Goal: Task Accomplishment & Management: Manage account settings

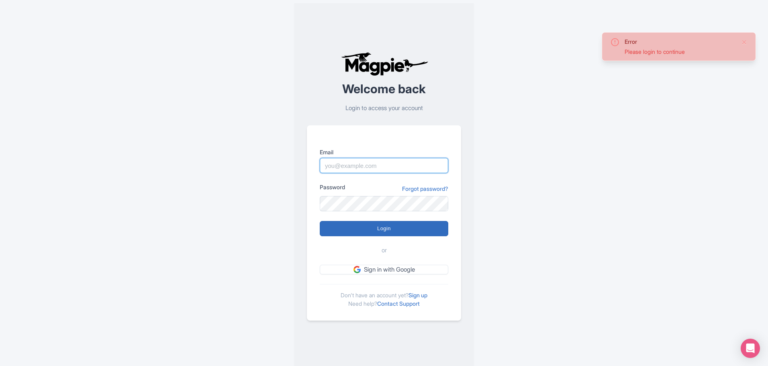
type input "webmaster@enroma.com"
click at [415, 233] on input "Login" at bounding box center [384, 228] width 129 height 15
type input "Logging in..."
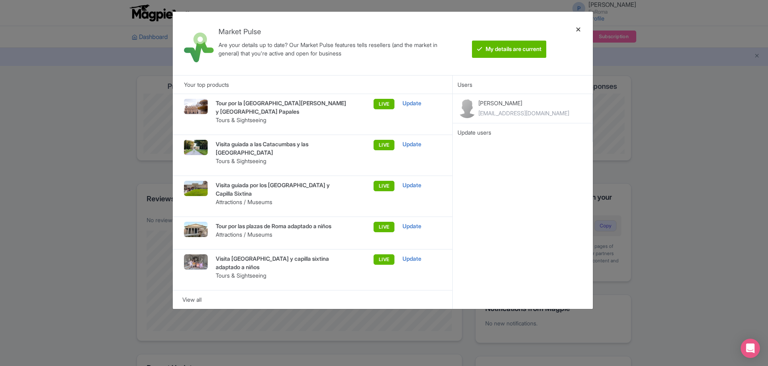
click at [577, 29] on div at bounding box center [578, 43] width 19 height 51
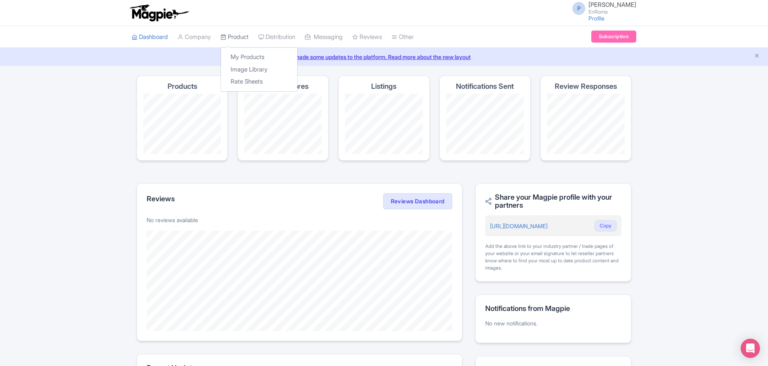
click at [235, 37] on link "Product" at bounding box center [235, 37] width 28 height 22
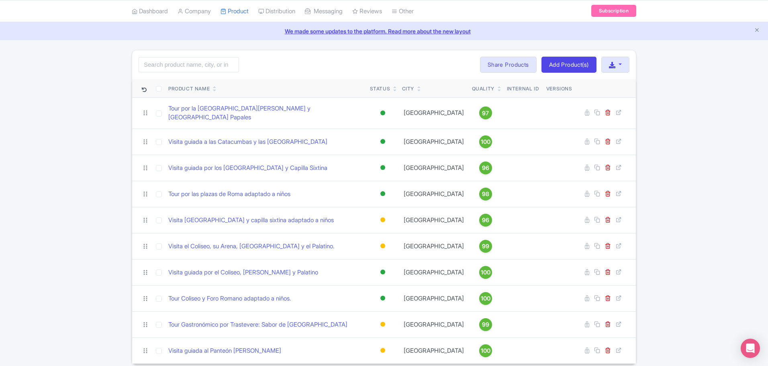
scroll to position [40, 0]
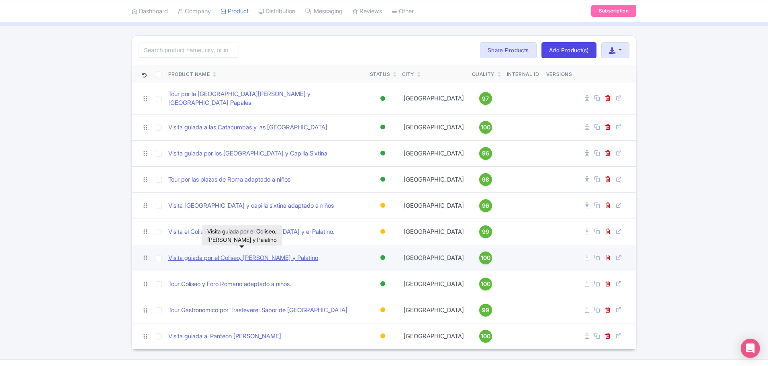
click at [209, 254] on link "Visita guiada por el Coliseo, [PERSON_NAME] y Palatino" at bounding box center [243, 258] width 150 height 9
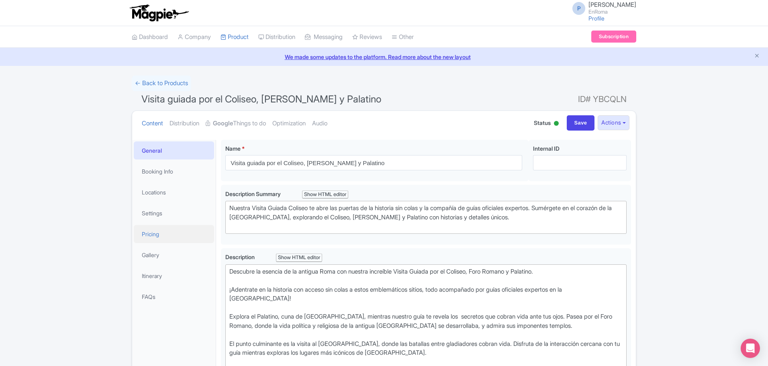
click at [175, 235] on link "Pricing" at bounding box center [174, 234] width 80 height 18
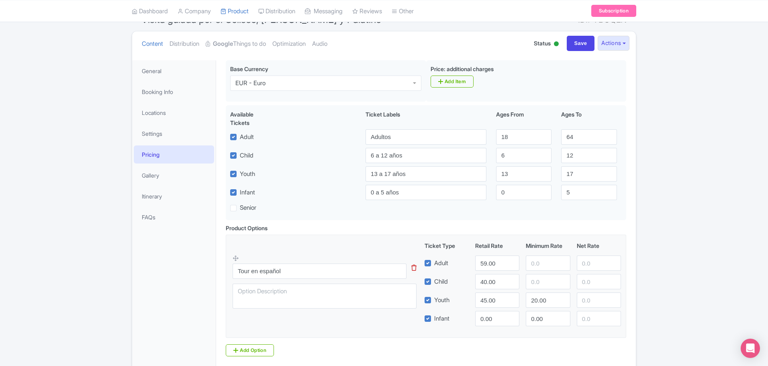
scroll to position [80, 0]
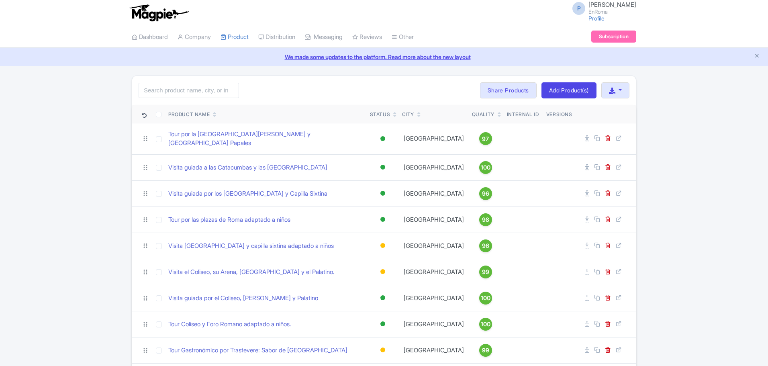
scroll to position [40, 0]
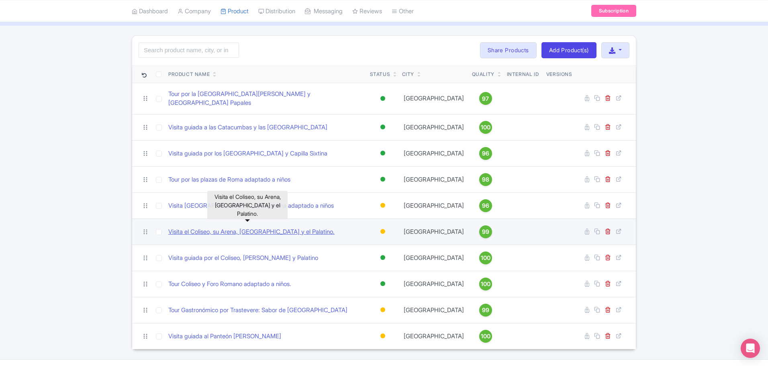
click at [211, 228] on link "Visita el Coliseo, su Arena, el Foro Romano y el Palatino." at bounding box center [251, 231] width 166 height 9
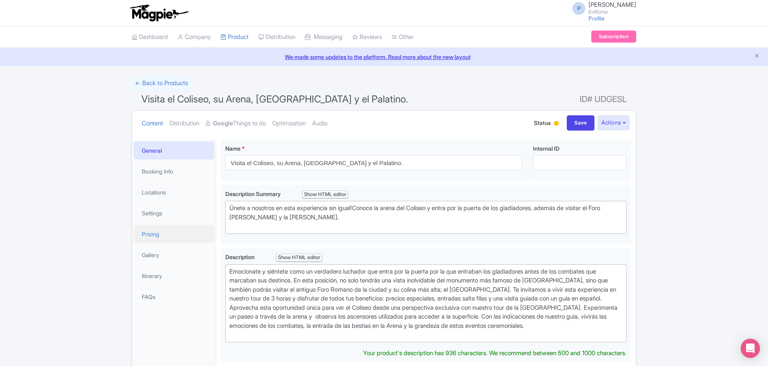
click at [152, 233] on link "Pricing" at bounding box center [174, 234] width 80 height 18
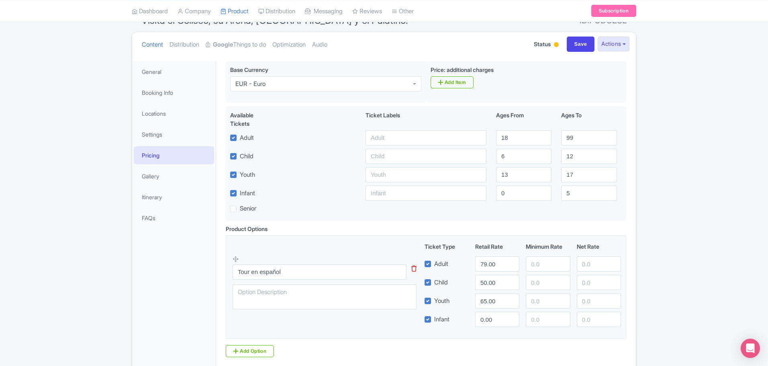
scroll to position [80, 0]
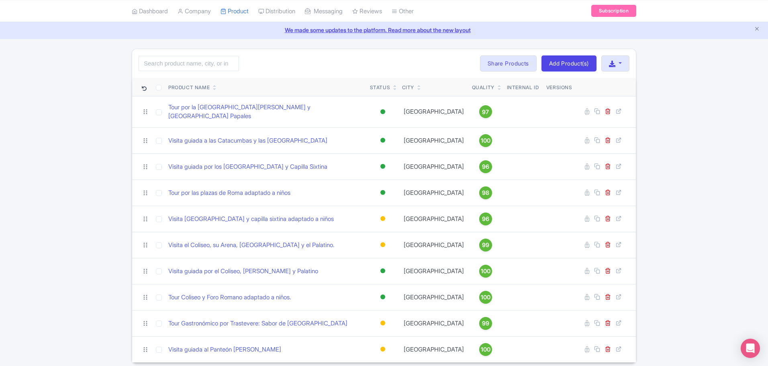
scroll to position [13, 0]
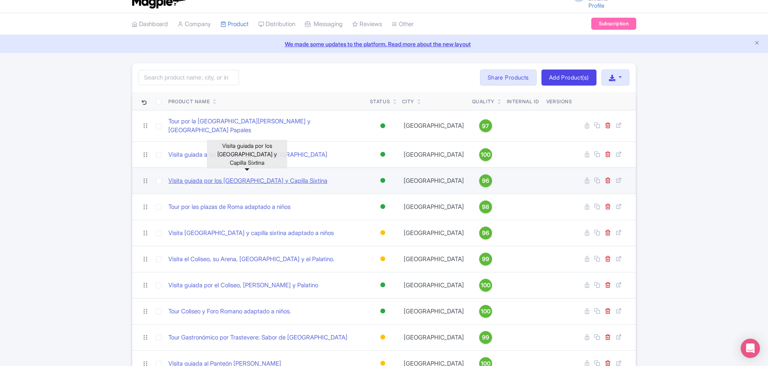
click at [245, 176] on link "Visita guiada por los [GEOGRAPHIC_DATA] y Capilla Sixtina" at bounding box center [247, 180] width 159 height 9
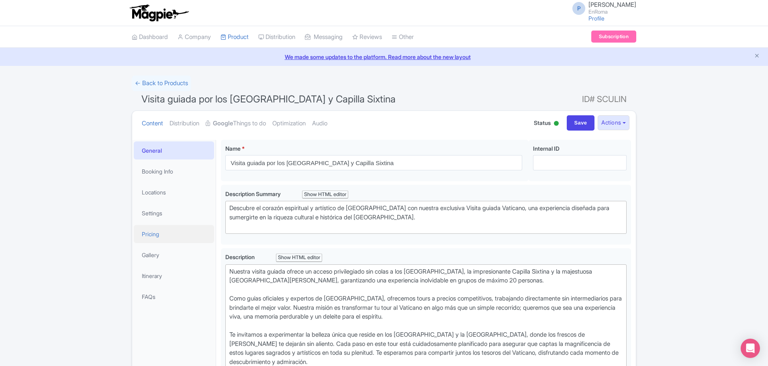
click at [160, 231] on link "Pricing" at bounding box center [174, 234] width 80 height 18
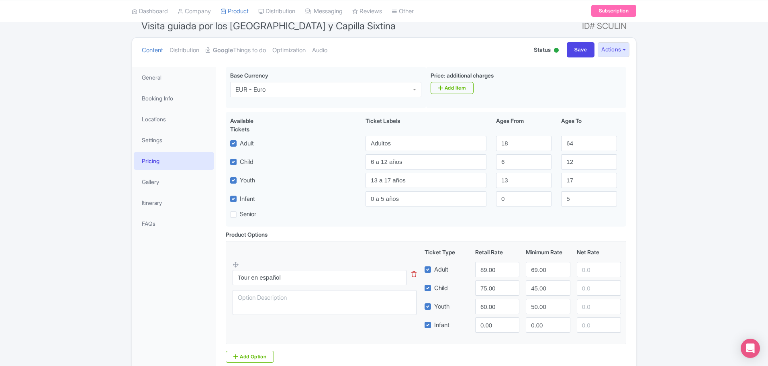
scroll to position [80, 0]
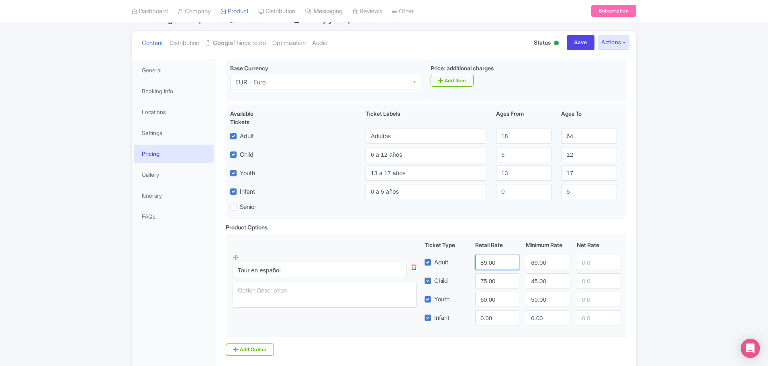
click at [482, 258] on input "89.00" at bounding box center [497, 262] width 44 height 15
click at [511, 265] on input "88" at bounding box center [497, 262] width 44 height 15
type input "87"
click at [511, 265] on input "87" at bounding box center [497, 262] width 44 height 15
drag, startPoint x: 490, startPoint y: 283, endPoint x: 499, endPoint y: 279, distance: 9.7
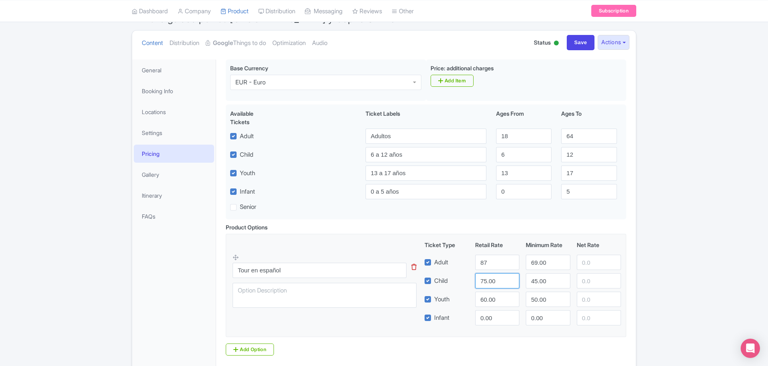
click at [491, 283] on input "75.00" at bounding box center [497, 280] width 44 height 15
click at [511, 282] on input "74" at bounding box center [497, 280] width 44 height 15
click at [511, 282] on input "73" at bounding box center [497, 280] width 44 height 15
type input "72"
click at [511, 282] on input "72" at bounding box center [497, 280] width 44 height 15
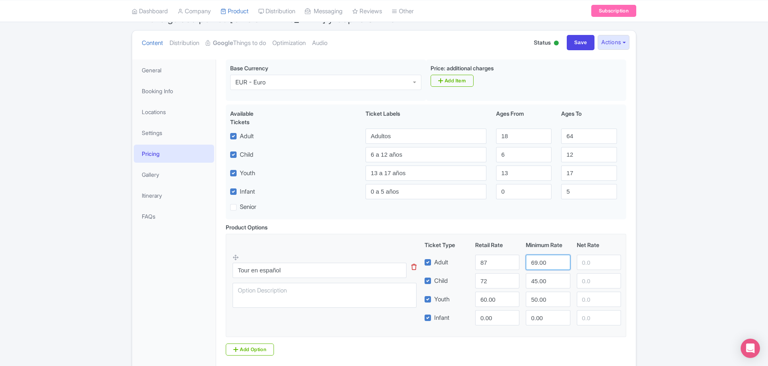
click at [531, 268] on input "69.00" at bounding box center [548, 262] width 44 height 15
type input "77"
click at [657, 284] on div "← Back to Products Visita guiada por los Museos Vaticanos y Capilla Sixtina ID#…" at bounding box center [384, 193] width 768 height 397
click at [497, 264] on input "87" at bounding box center [497, 262] width 44 height 15
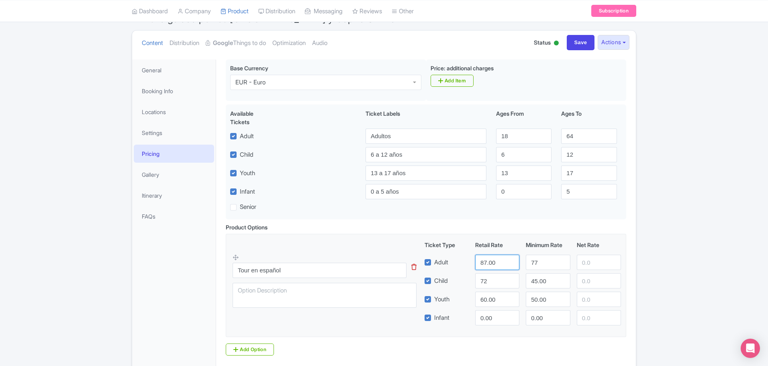
type input "87.00"
click at [501, 278] on input "72" at bounding box center [497, 280] width 44 height 15
type input "72.00"
click at [483, 303] on input "60.00" at bounding box center [497, 299] width 44 height 15
click at [514, 297] on input "61" at bounding box center [497, 299] width 44 height 15
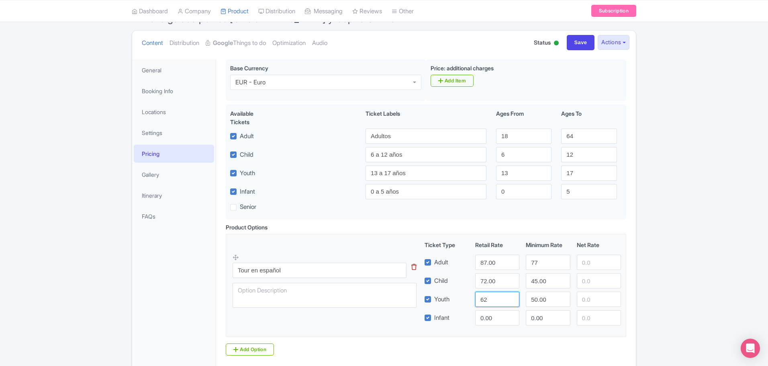
click at [514, 297] on input "62" at bounding box center [497, 299] width 44 height 15
type input "62.00"
click at [547, 263] on input "77" at bounding box center [548, 262] width 44 height 15
type input "77.00"
click at [663, 297] on div "← Back to Products Visita guiada por los Museos Vaticanos y Capilla Sixtina ID#…" at bounding box center [384, 193] width 768 height 397
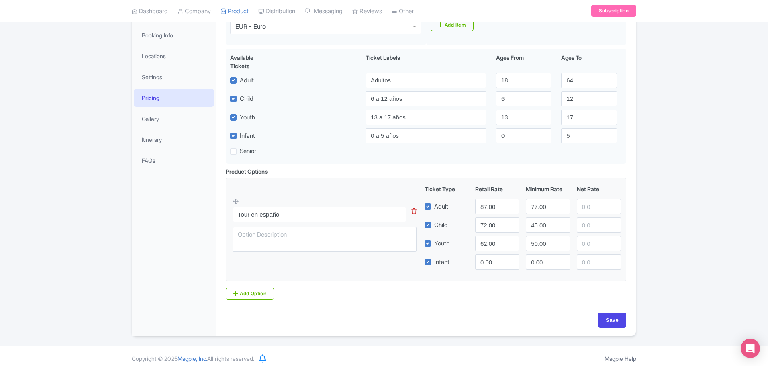
scroll to position [141, 0]
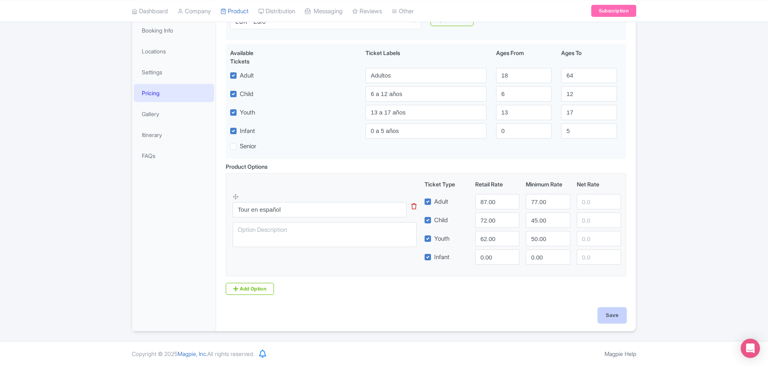
click at [606, 315] on input "Save" at bounding box center [612, 315] width 28 height 15
type input "Saving..."
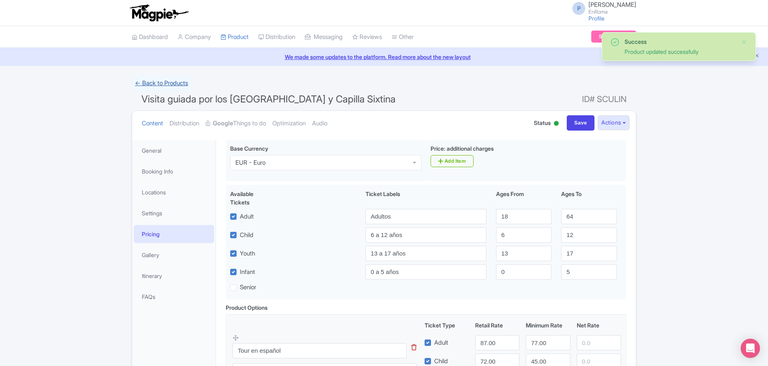
click at [151, 82] on link "← Back to Products" at bounding box center [161, 84] width 59 height 16
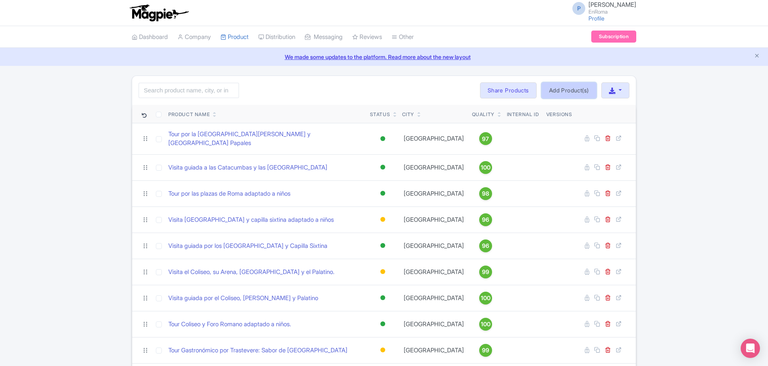
click at [565, 87] on link "Add Product(s)" at bounding box center [569, 90] width 55 height 16
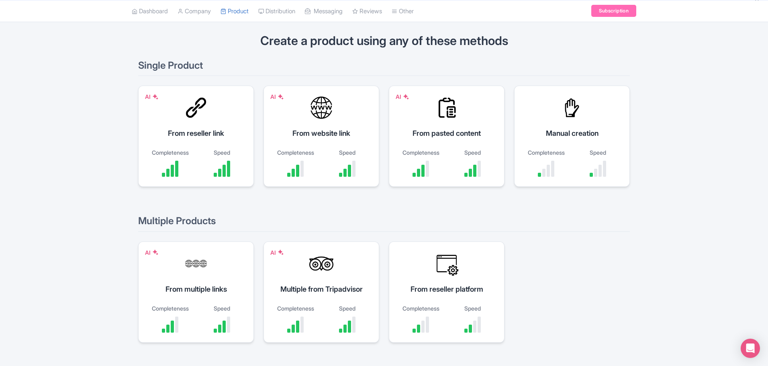
scroll to position [40, 0]
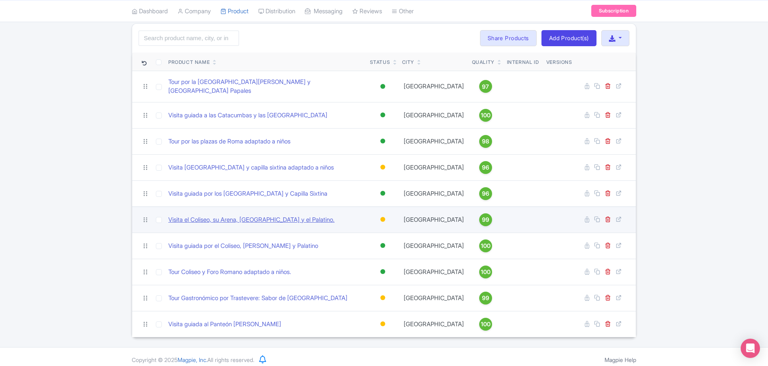
scroll to position [53, 0]
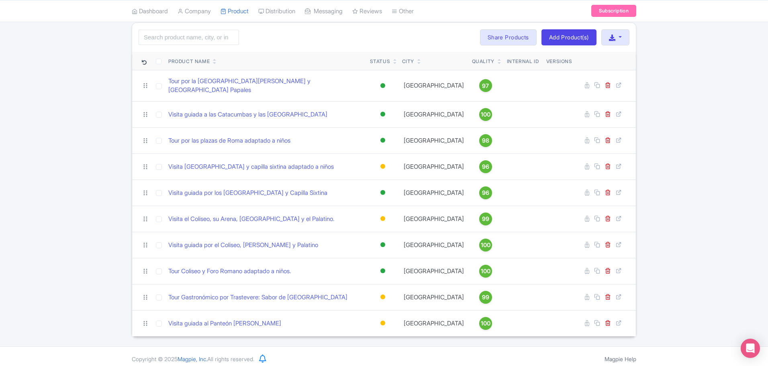
click at [46, 133] on div "Search Bulk Actions [GEOGRAPHIC_DATA] Add to Collection Share Products Add to C…" at bounding box center [384, 180] width 768 height 314
